Goal: Participate in discussion: Engage in conversation with other users on a specific topic

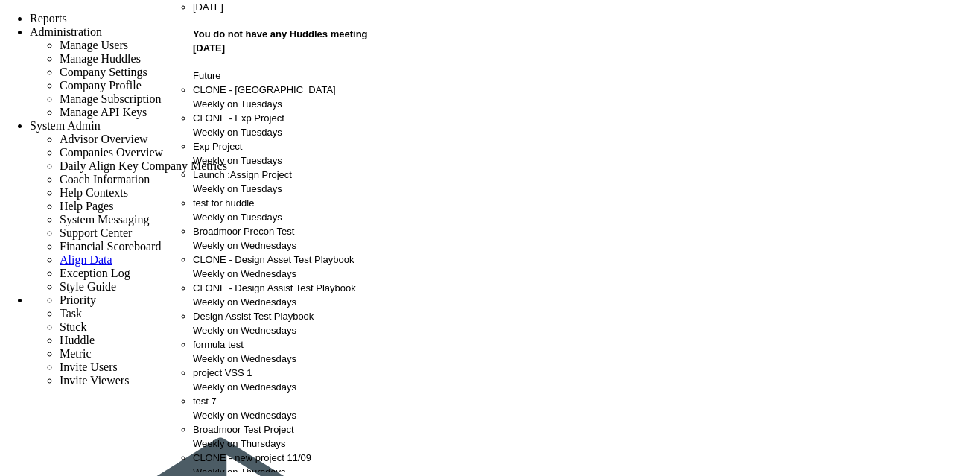
scroll to position [703, 0]
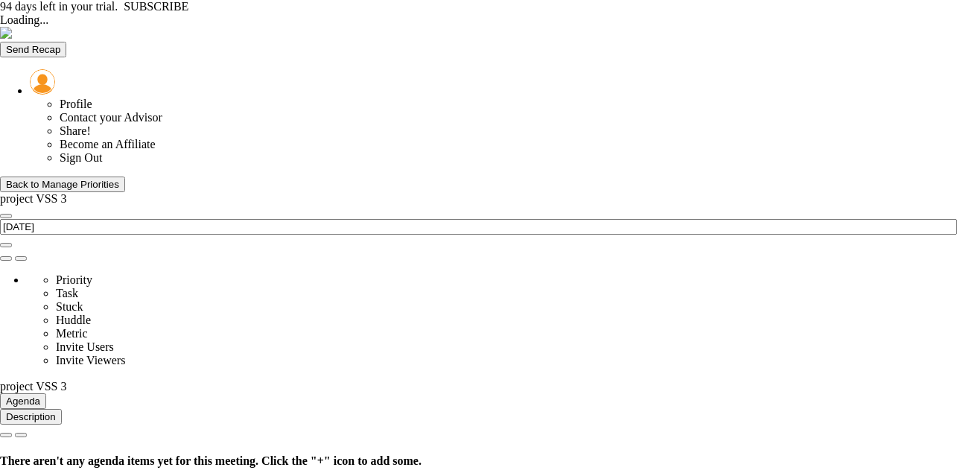
type input "[DATE]"
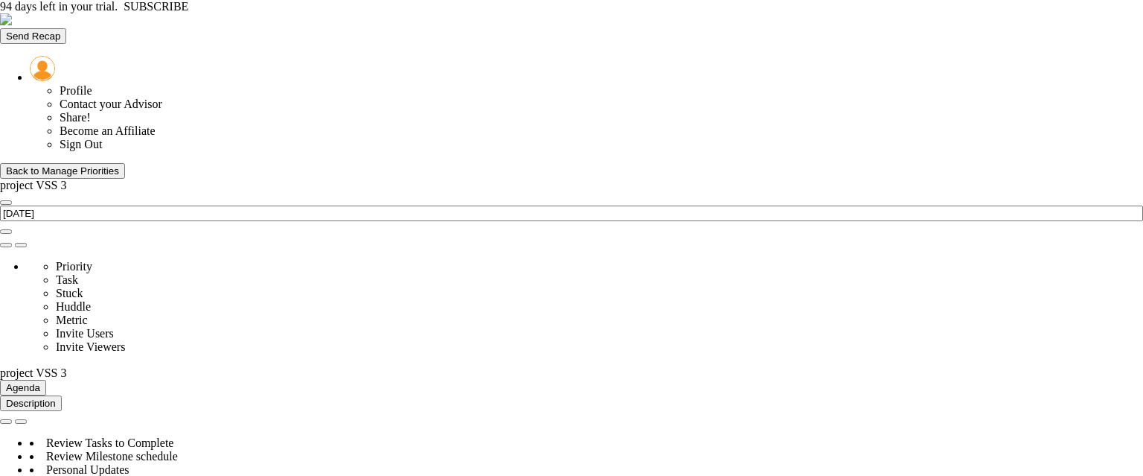
click at [716, 19] on div "Send Recap Profile Contact your Advisor Share! Become an Affiliate" at bounding box center [571, 82] width 1143 height 138
